Goal: Task Accomplishment & Management: Use online tool/utility

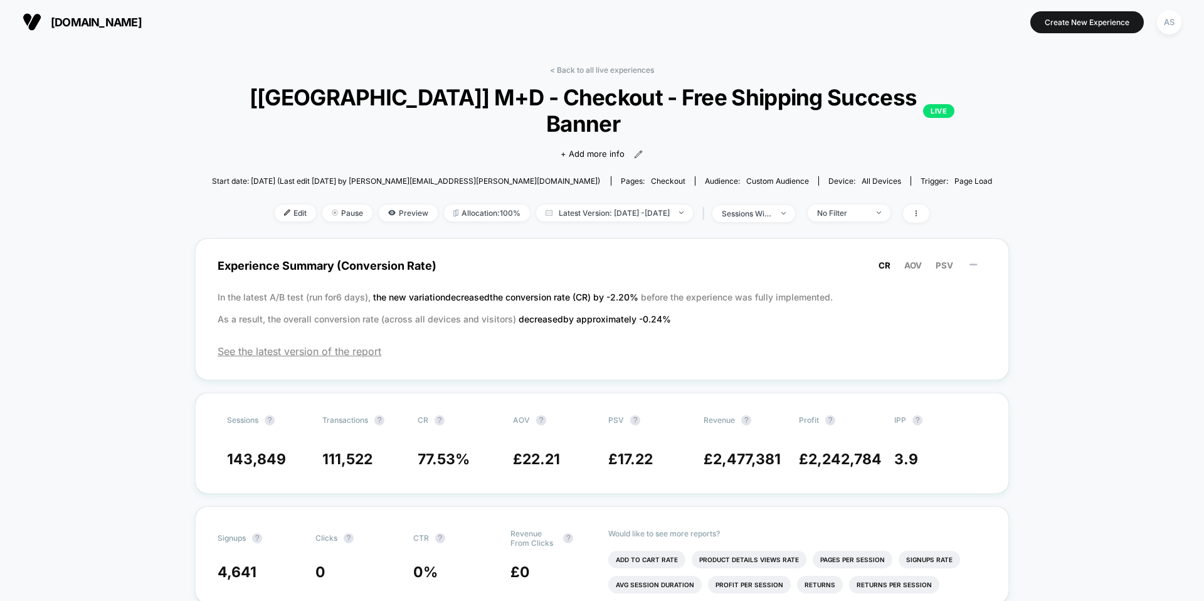
click at [101, 28] on span "[DOMAIN_NAME]" at bounding box center [96, 22] width 91 height 13
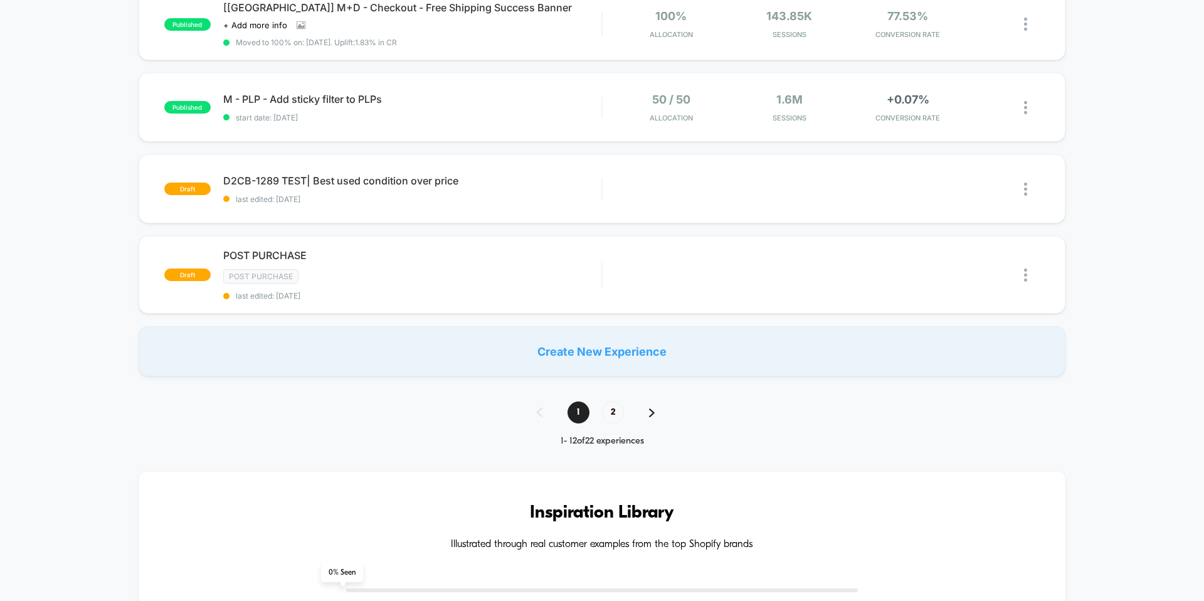
scroll to position [812, 0]
click at [609, 408] on span "2" at bounding box center [613, 410] width 22 height 22
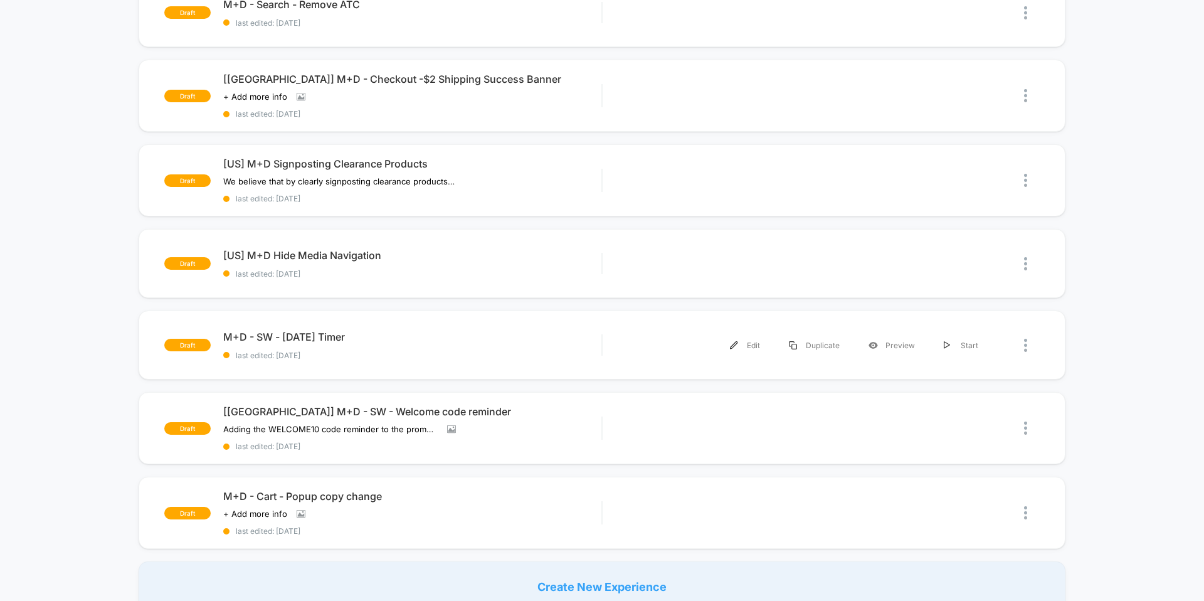
scroll to position [408, 0]
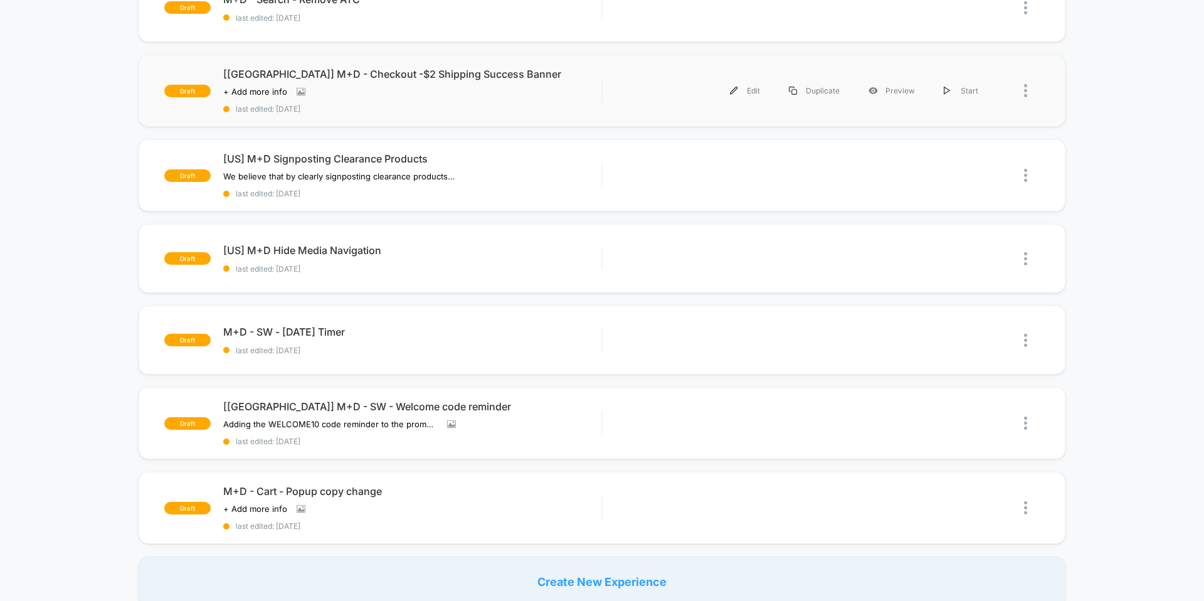
click at [632, 79] on div "Edit Duplicate Preview Start" at bounding box center [804, 91] width 378 height 28
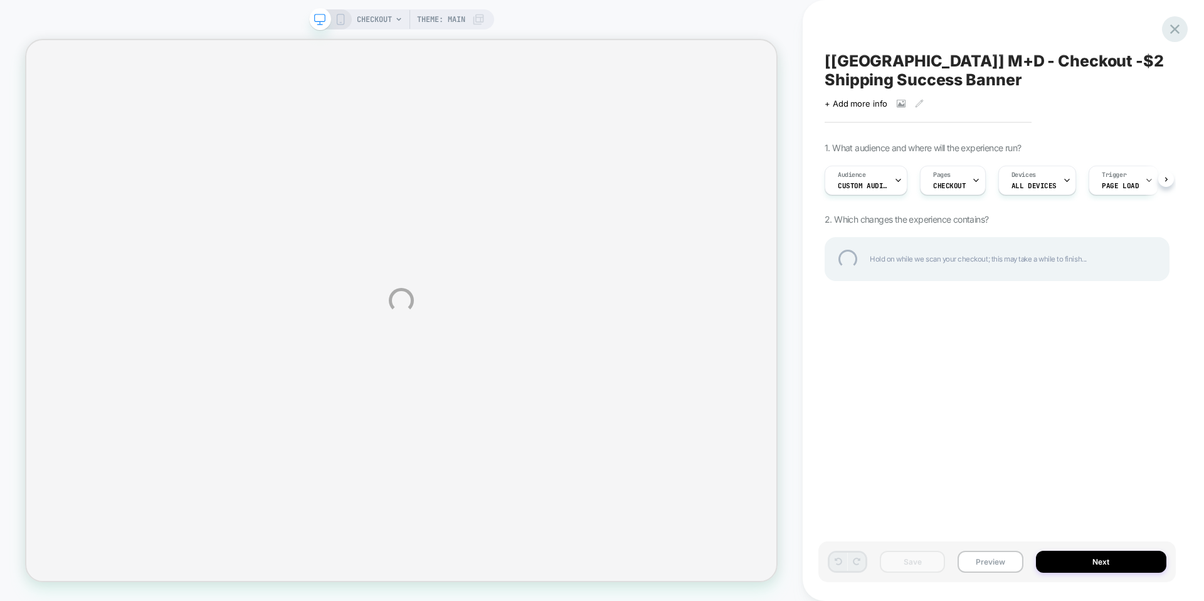
click at [1181, 23] on div at bounding box center [1175, 29] width 26 height 26
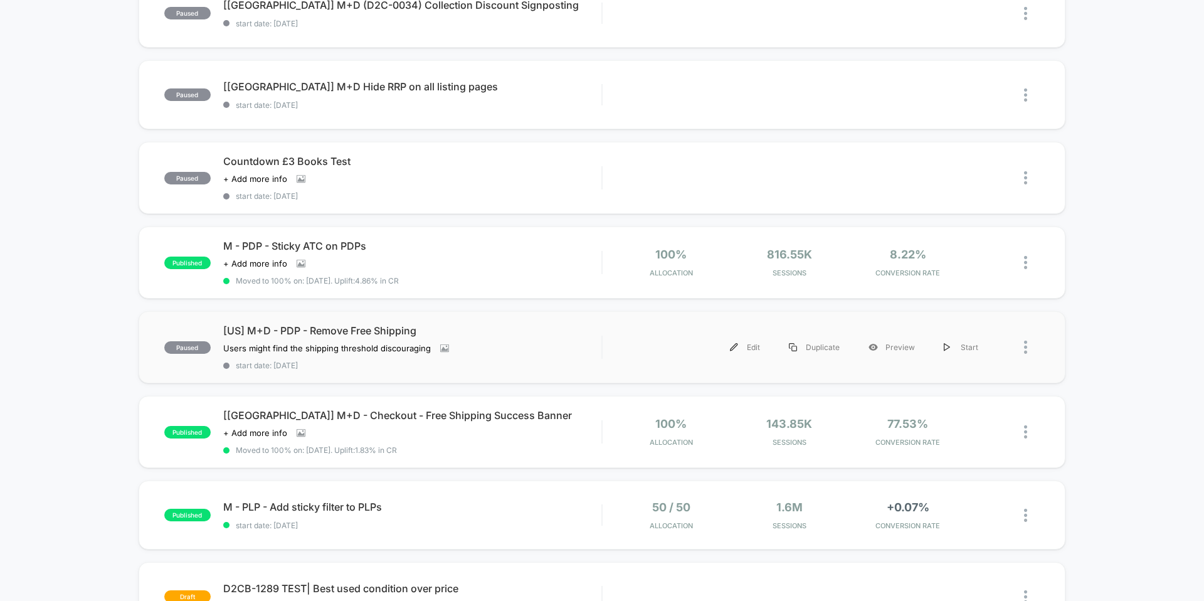
scroll to position [402, 0]
click at [440, 352] on div "[US] M+D - PDP - Remove Free Shipping Users might find the shipping threshold d…" at bounding box center [412, 348] width 378 height 46
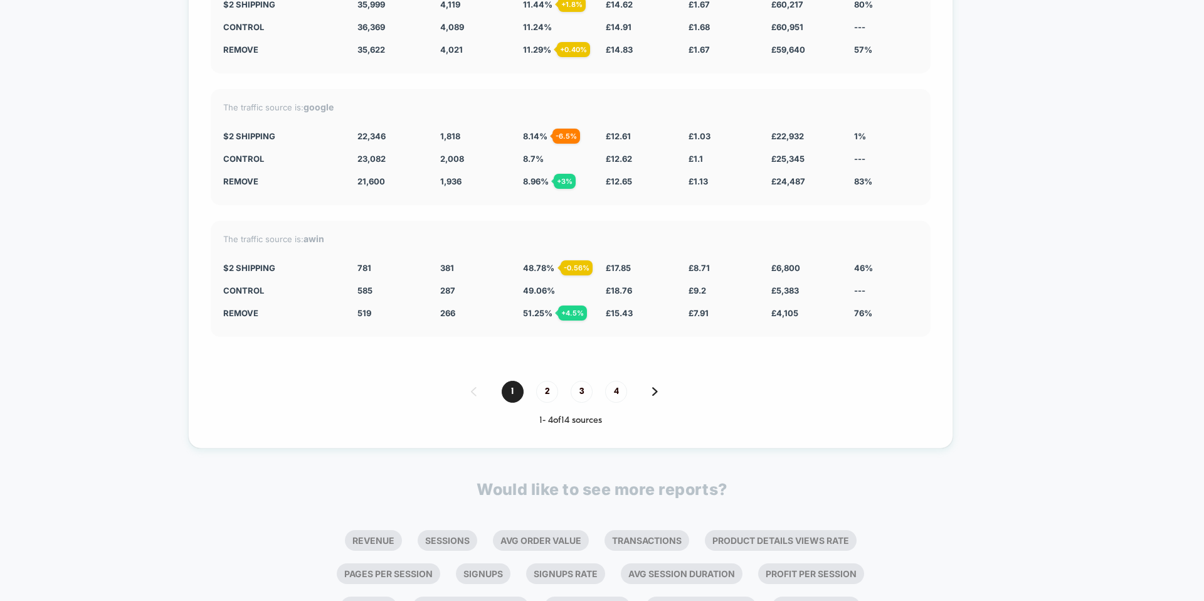
scroll to position [2986, 0]
click at [545, 391] on span "2" at bounding box center [547, 390] width 22 height 22
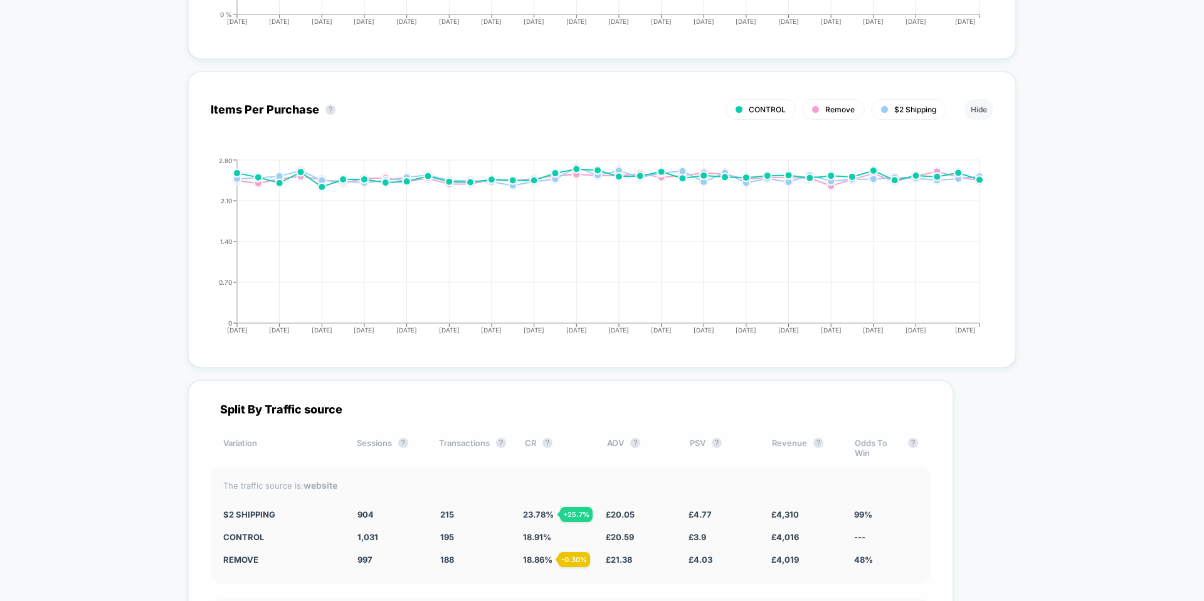
scroll to position [2100, 0]
